Goal: Information Seeking & Learning: Learn about a topic

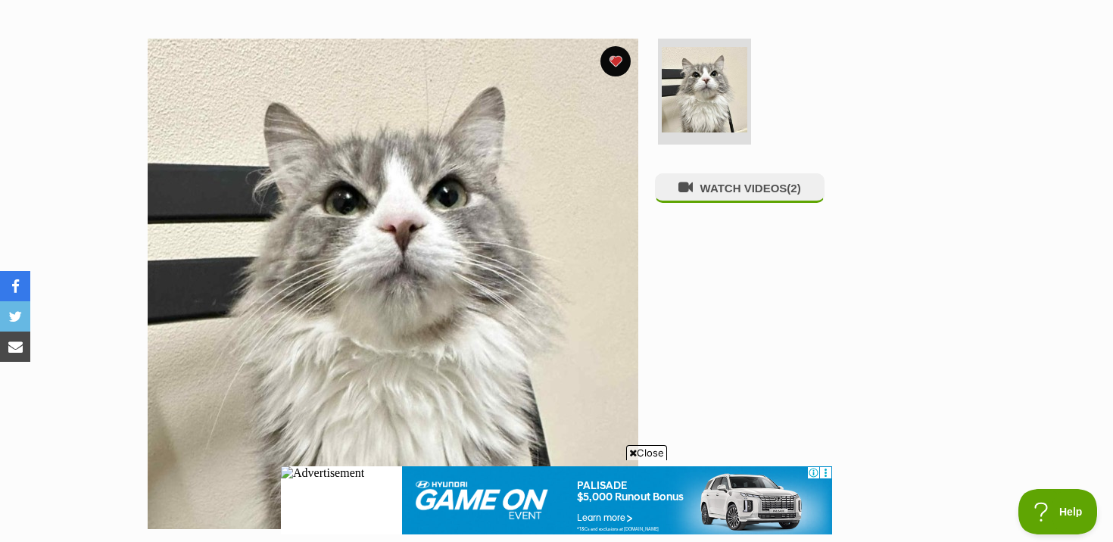
scroll to position [165, 0]
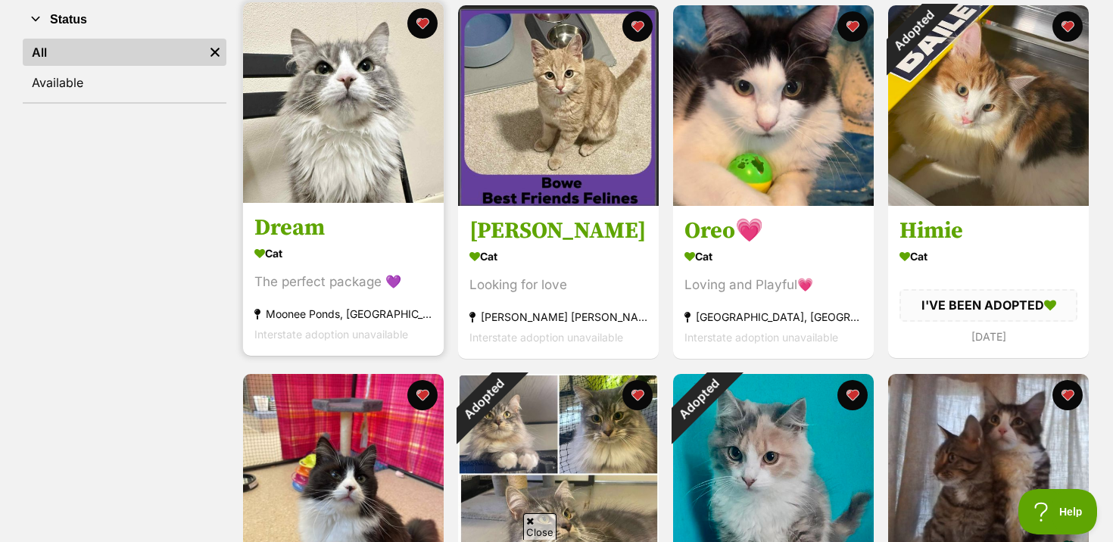
click at [344, 162] on img at bounding box center [343, 102] width 201 height 201
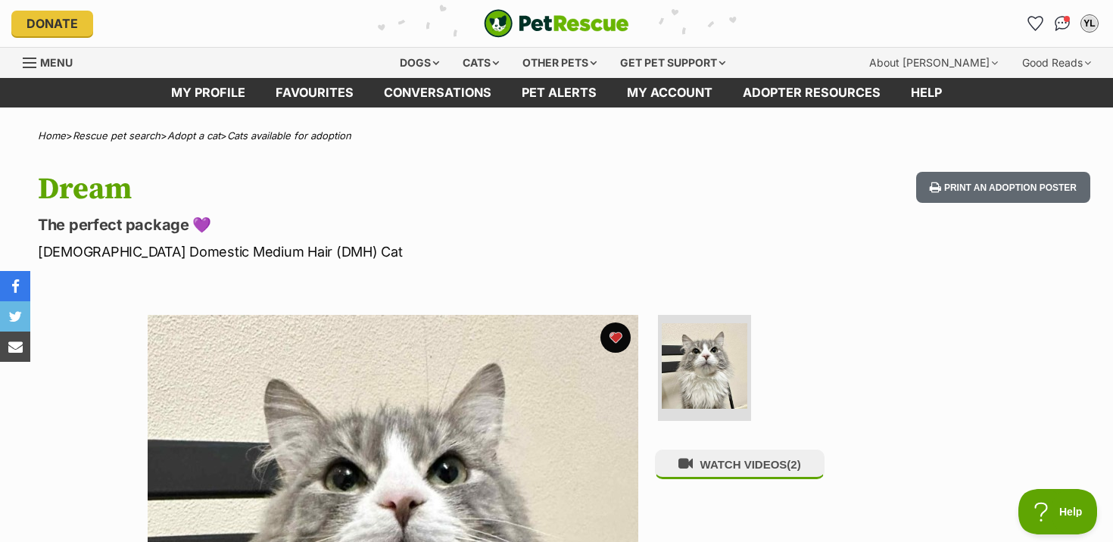
click at [36, 59] on div "Menu" at bounding box center [30, 63] width 15 height 12
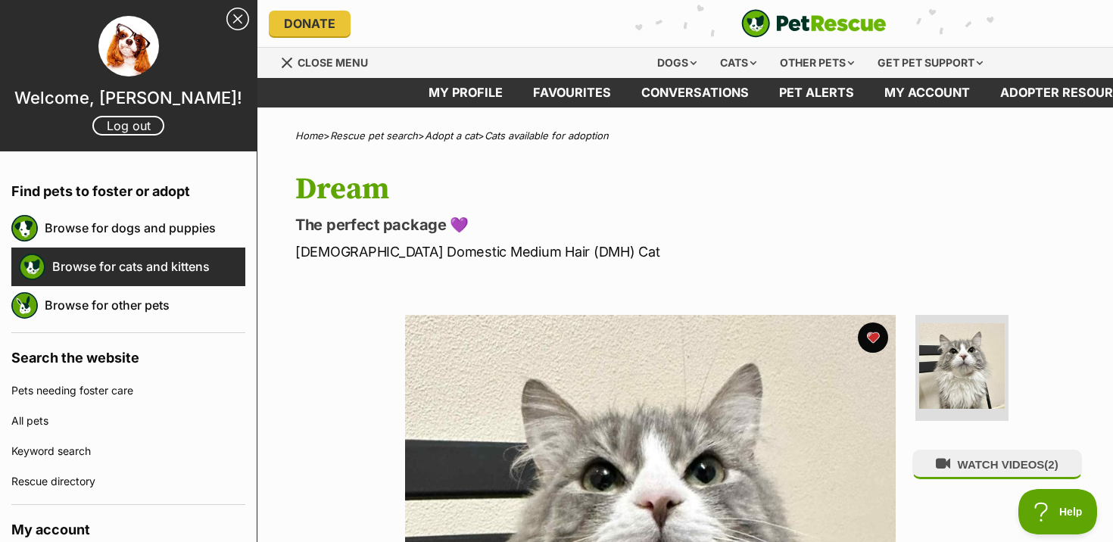
click at [140, 263] on link "Browse for cats and kittens" at bounding box center [148, 267] width 193 height 32
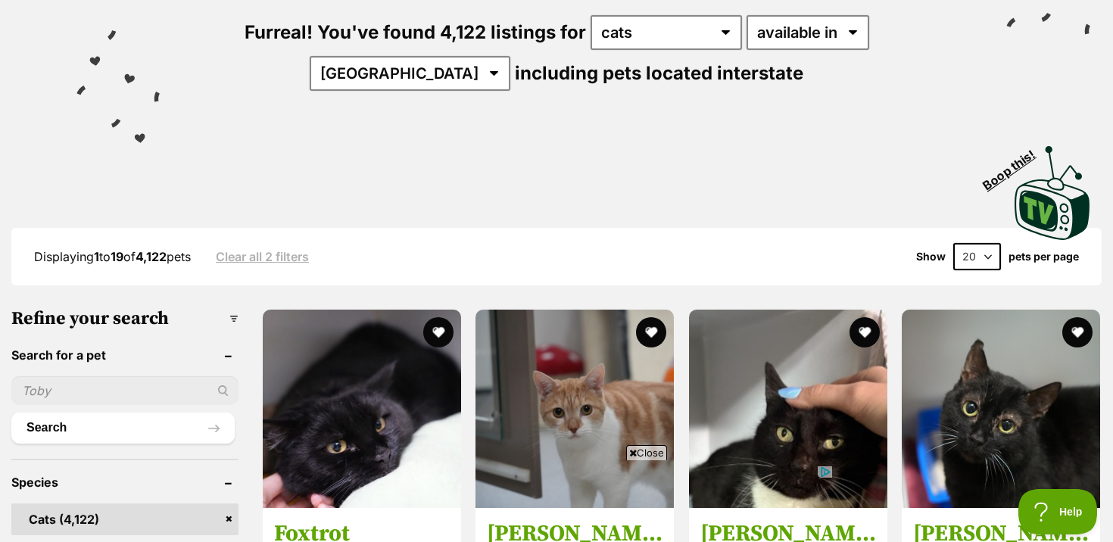
scroll to position [87, 0]
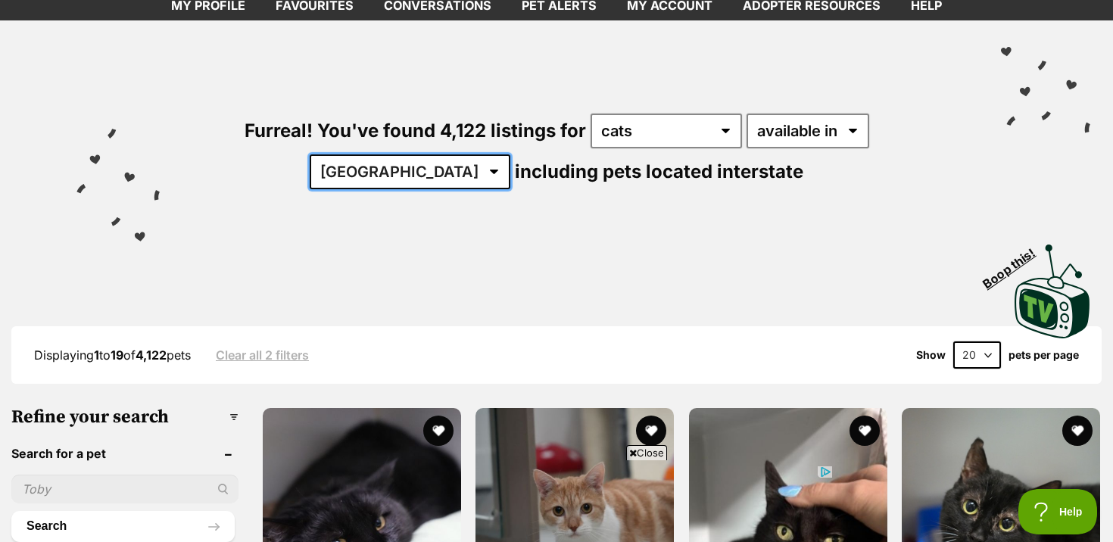
click at [510, 154] on select "Australia ACT NSW NT QLD SA TAS VIC WA" at bounding box center [410, 171] width 201 height 35
select select "NSW"
click at [510, 154] on select "Australia ACT NSW NT QLD SA TAS VIC WA" at bounding box center [410, 171] width 201 height 35
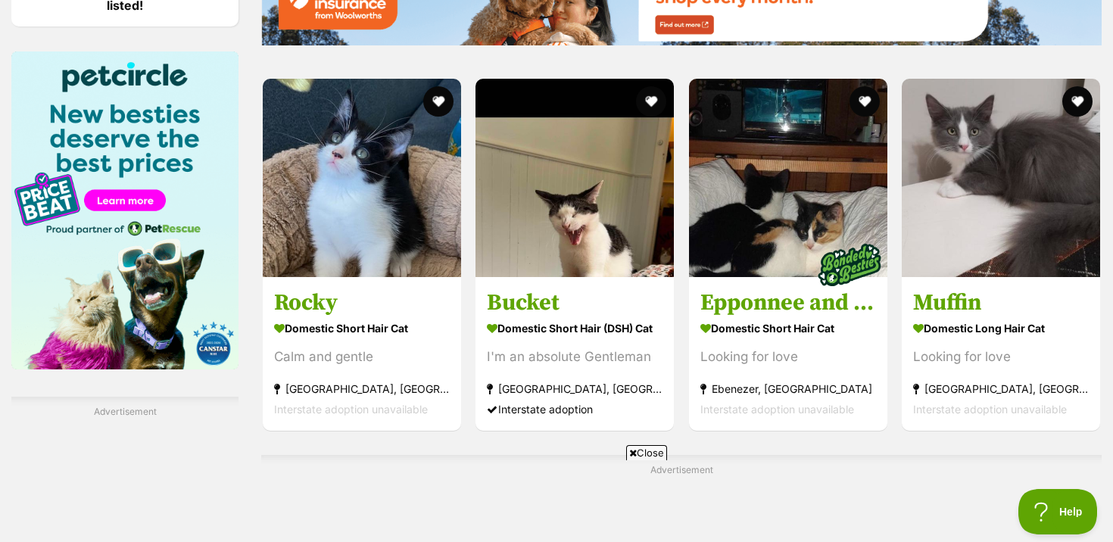
scroll to position [2342, 0]
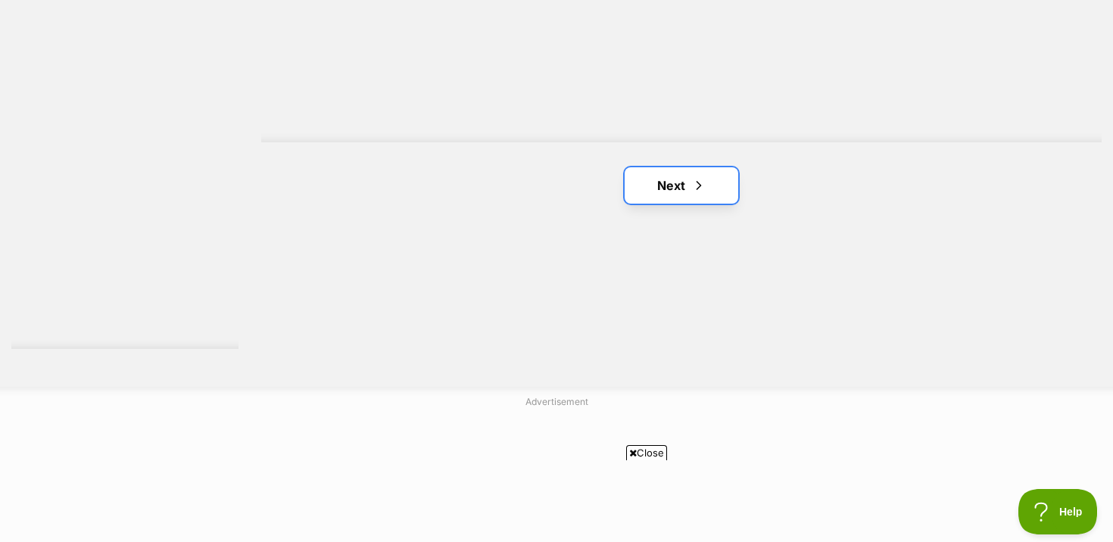
click at [647, 190] on link "Next" at bounding box center [682, 185] width 114 height 36
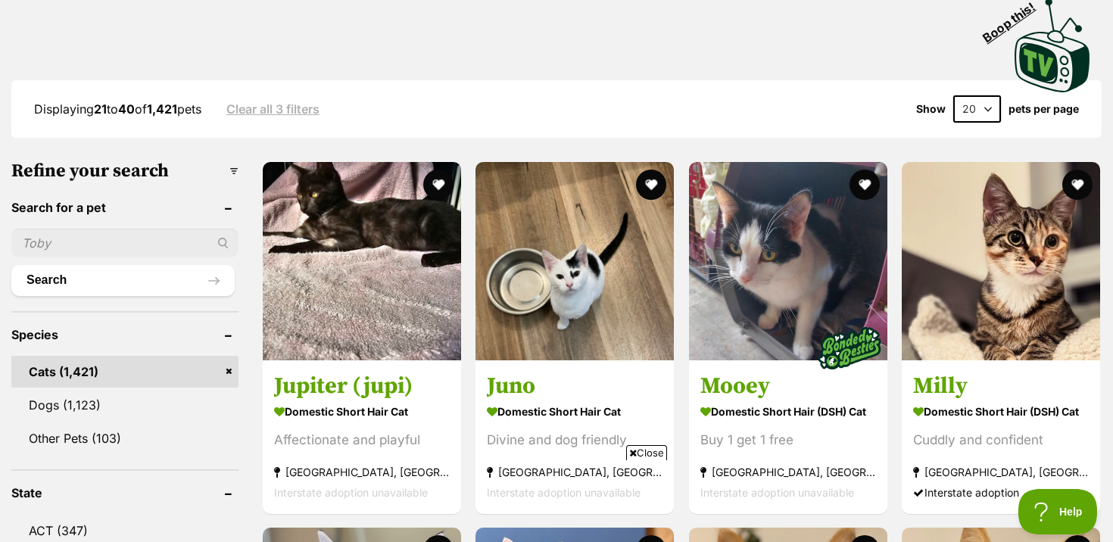
scroll to position [336, 0]
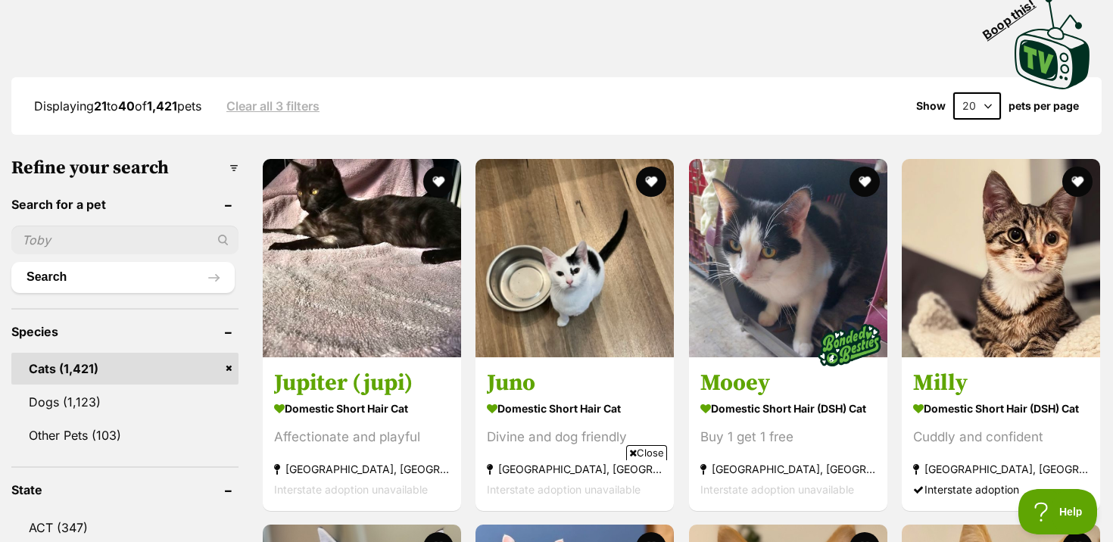
click at [998, 99] on select "20 40 60" at bounding box center [977, 105] width 48 height 27
select select "60"
click at [953, 92] on select "20 40 60" at bounding box center [977, 105] width 48 height 27
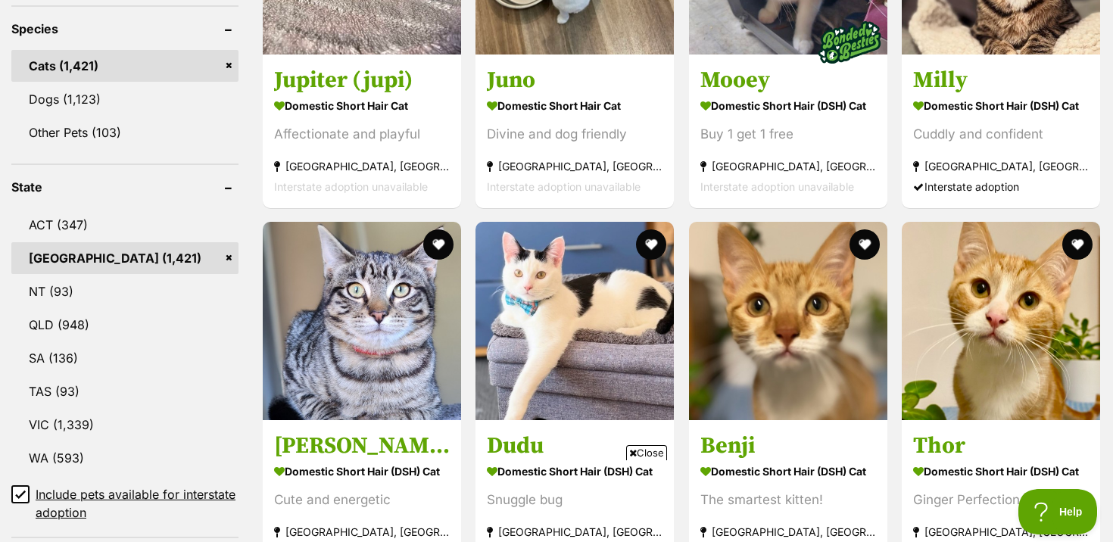
scroll to position [663, 0]
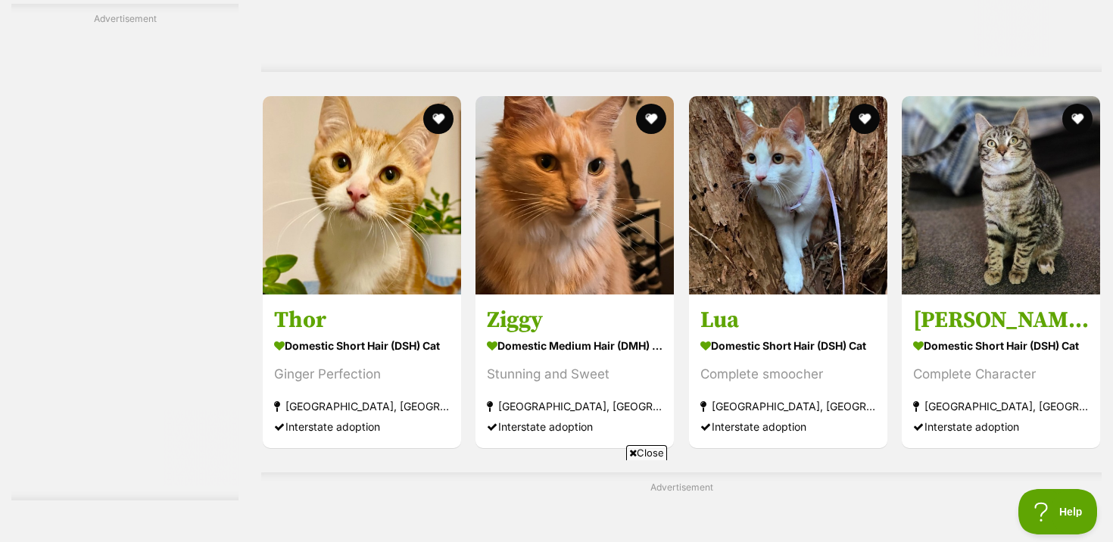
scroll to position [3922, 0]
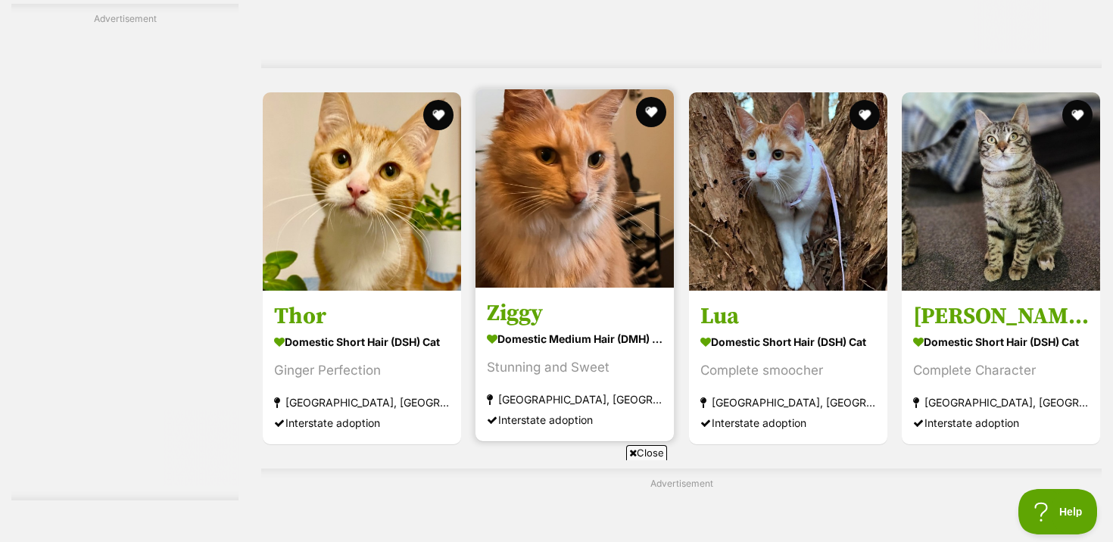
click at [569, 229] on img at bounding box center [574, 188] width 198 height 198
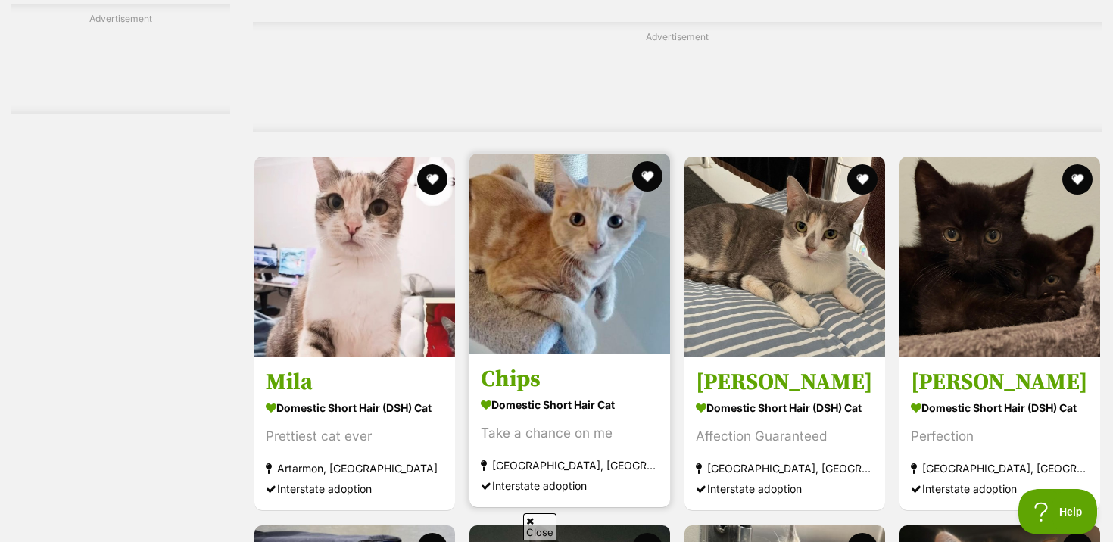
scroll to position [4015, 0]
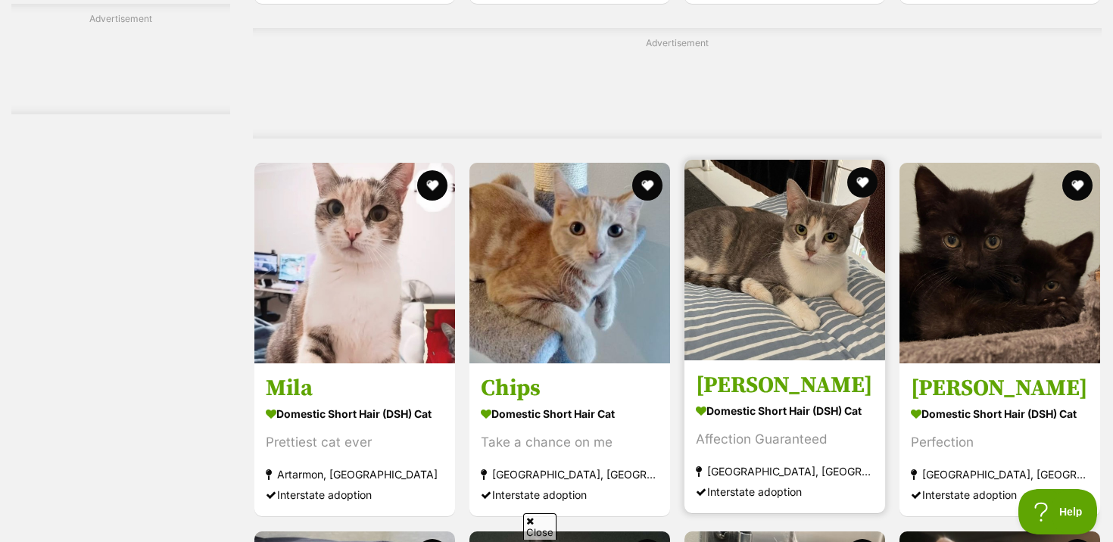
click at [809, 400] on section "Domestic Short Hair (DSH) Cat Affection Guaranteed [GEOGRAPHIC_DATA], [GEOGRAPH…" at bounding box center [785, 451] width 178 height 102
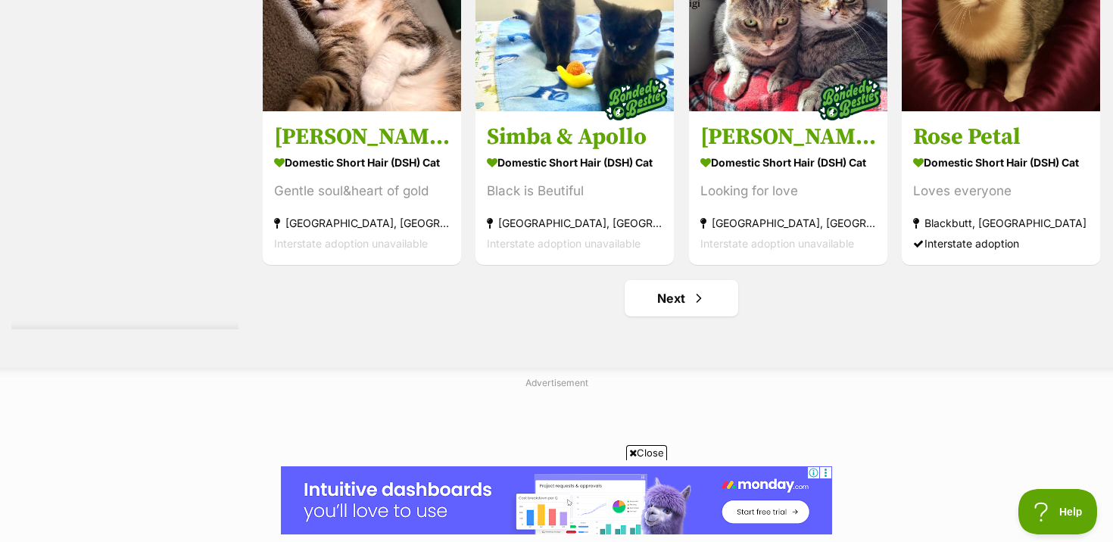
scroll to position [7746, 0]
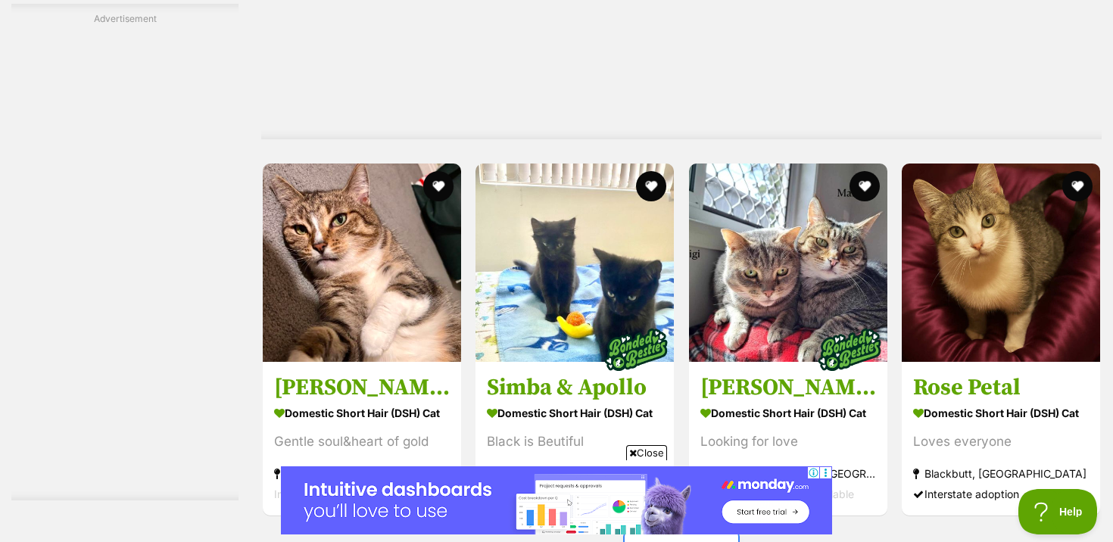
click at [689, 531] on link "Next" at bounding box center [682, 549] width 114 height 36
